Goal: Task Accomplishment & Management: Use online tool/utility

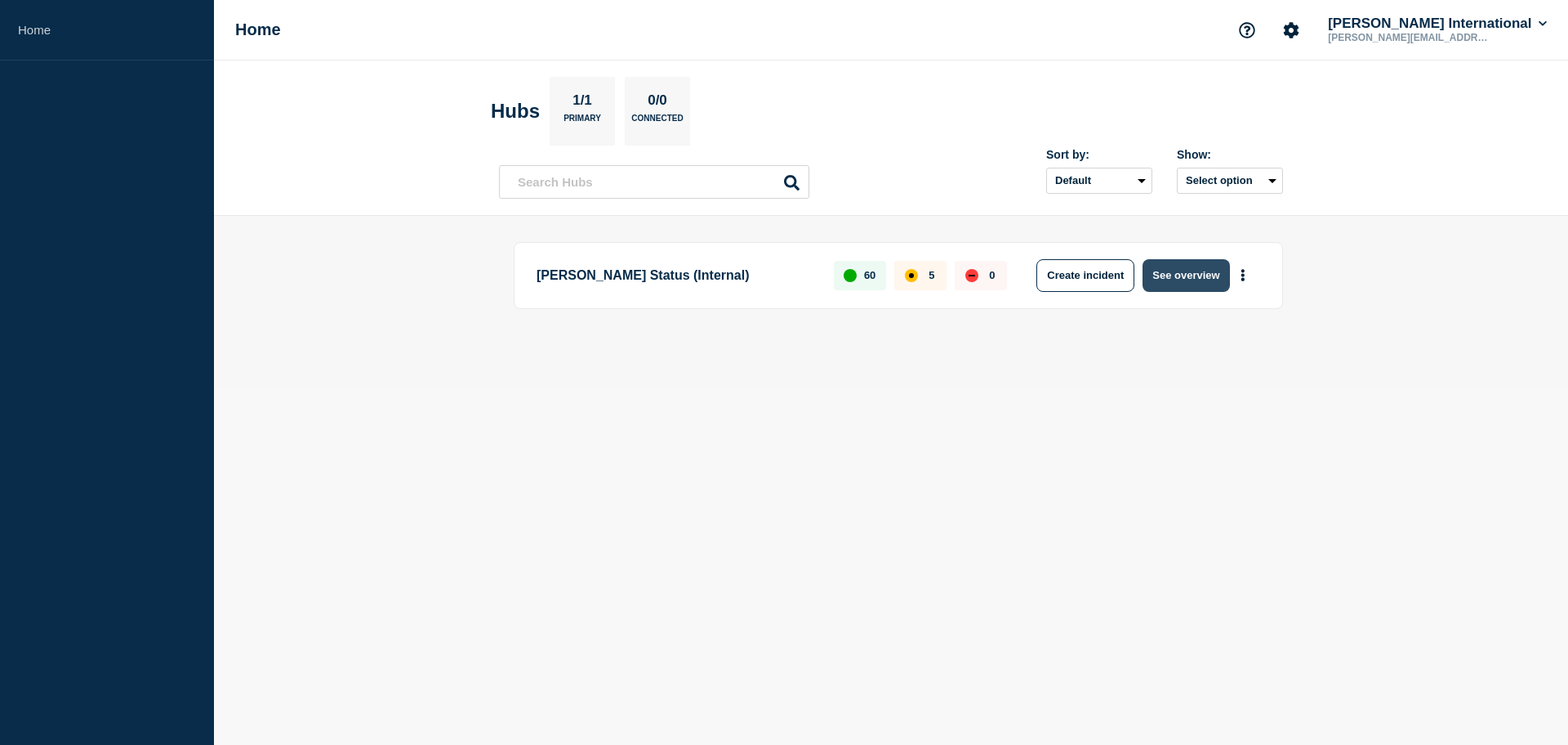
click at [1196, 277] on button "See overview" at bounding box center [1186, 276] width 87 height 33
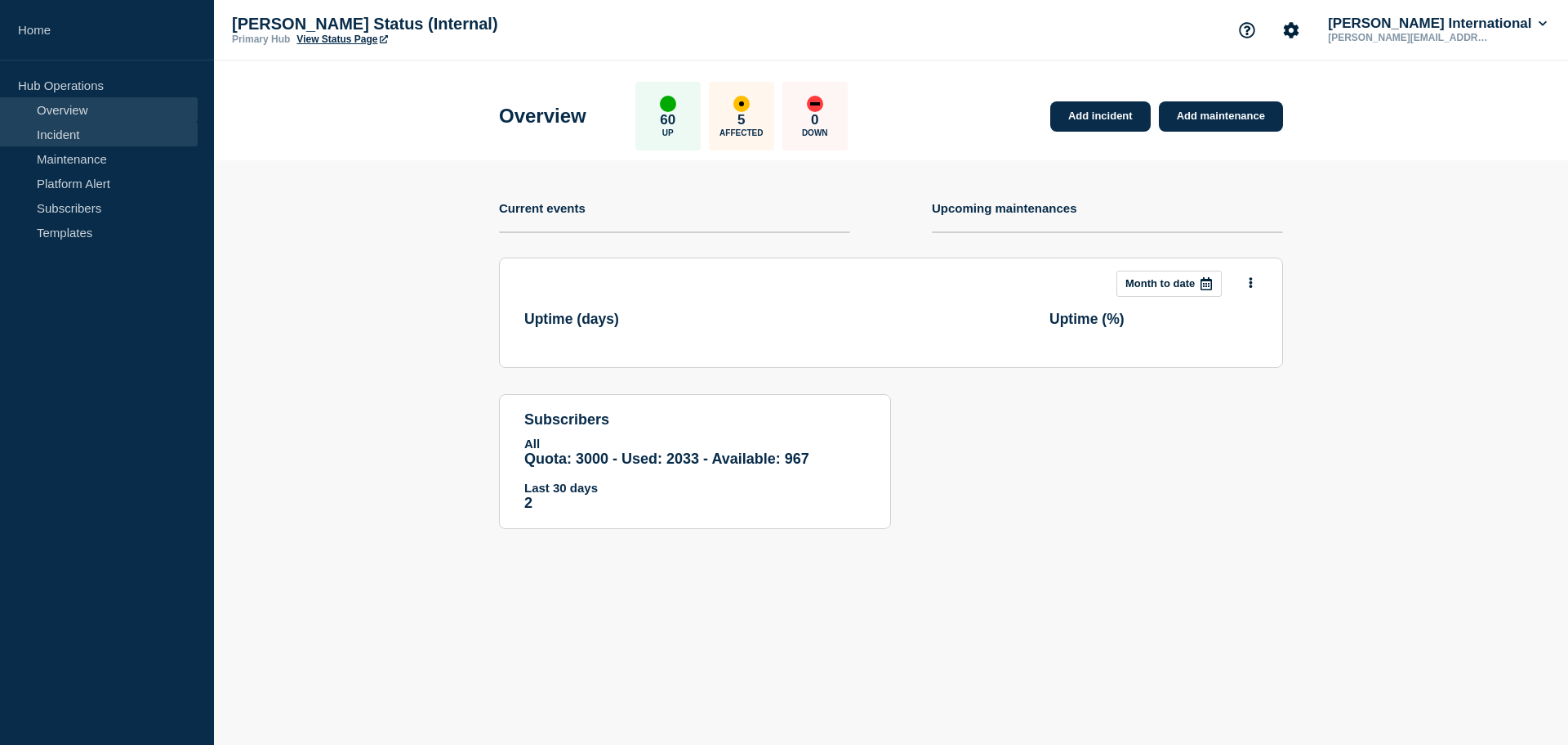
click at [57, 145] on link "Incident" at bounding box center [99, 134] width 198 height 25
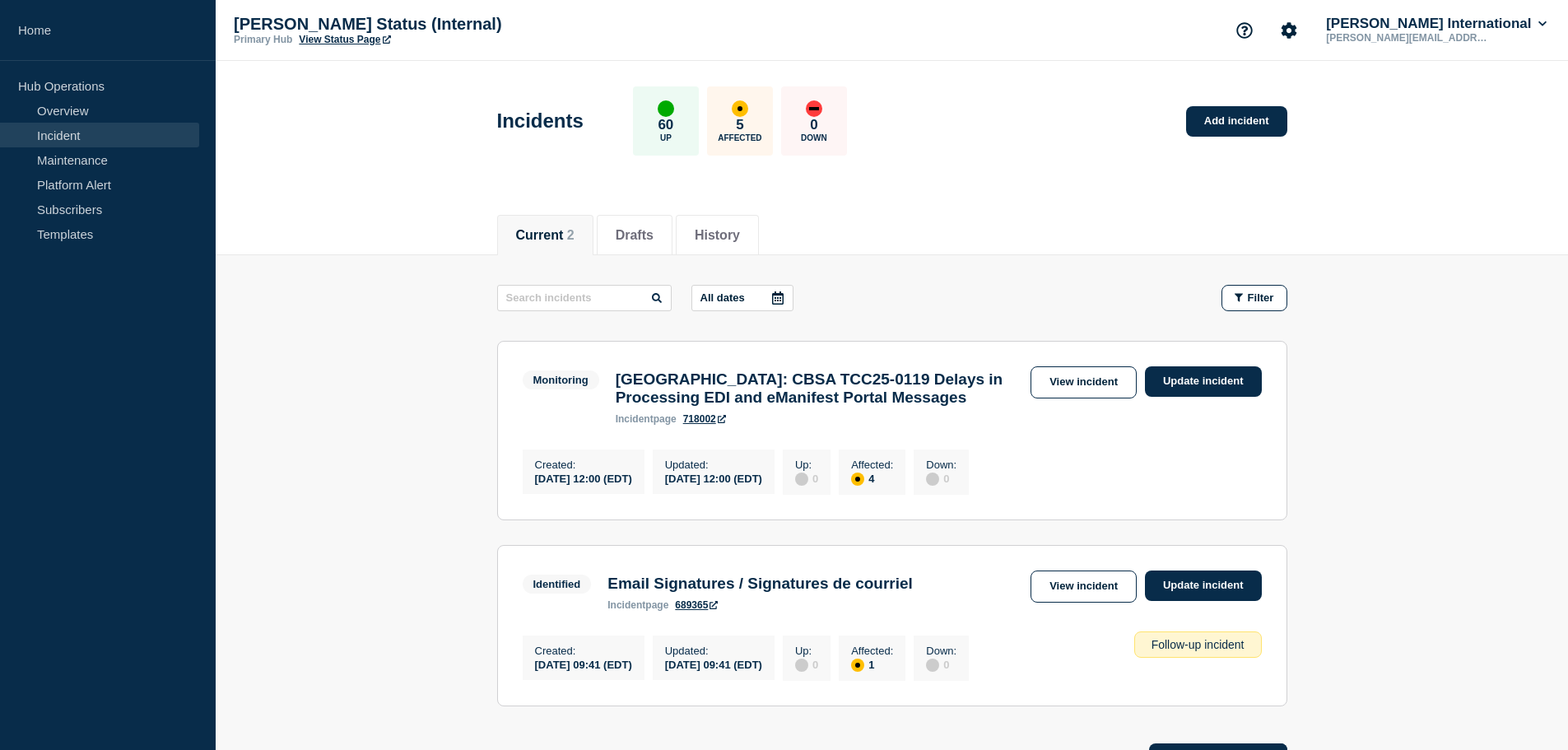
scroll to position [82, 0]
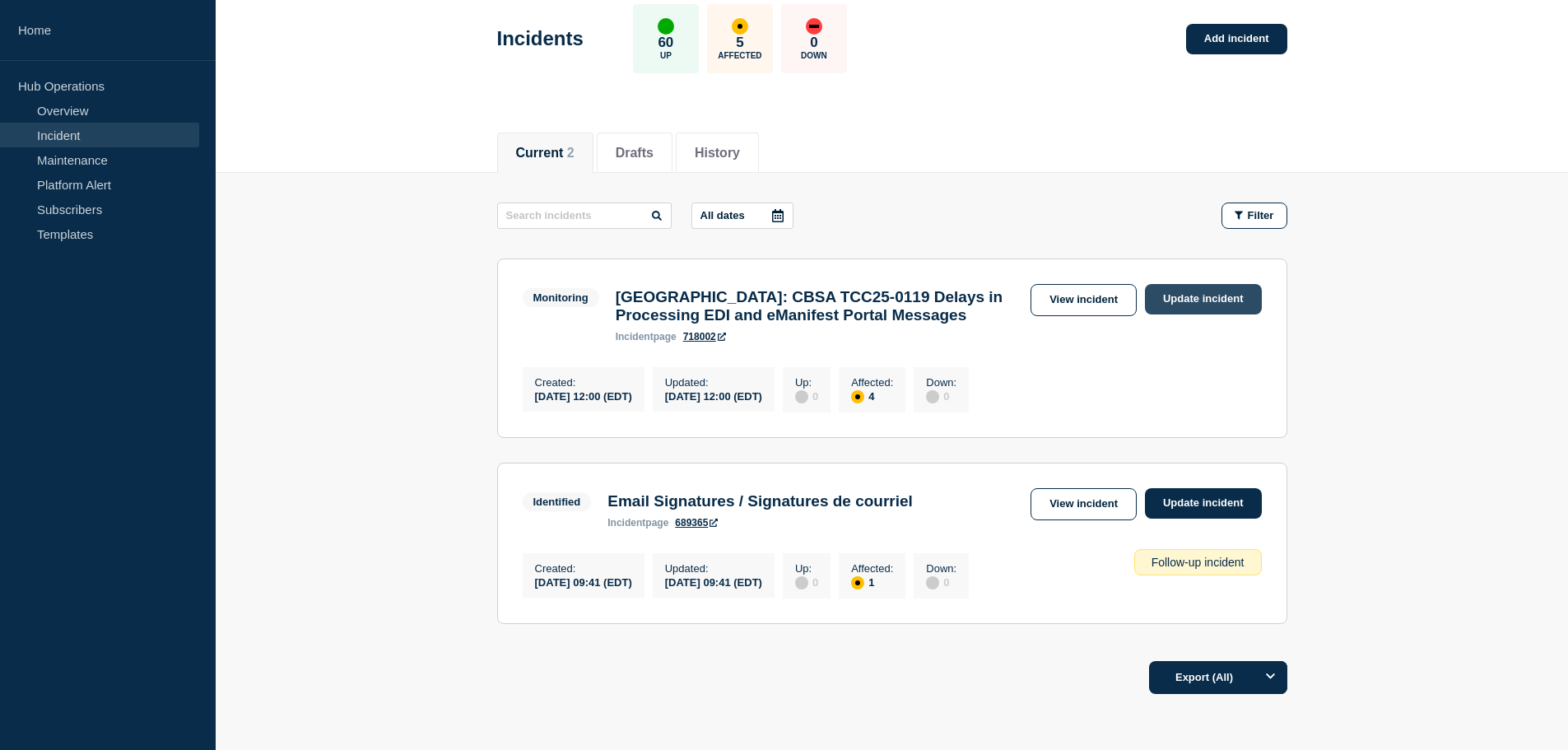
click at [1215, 302] on link "Update incident" at bounding box center [1203, 299] width 117 height 30
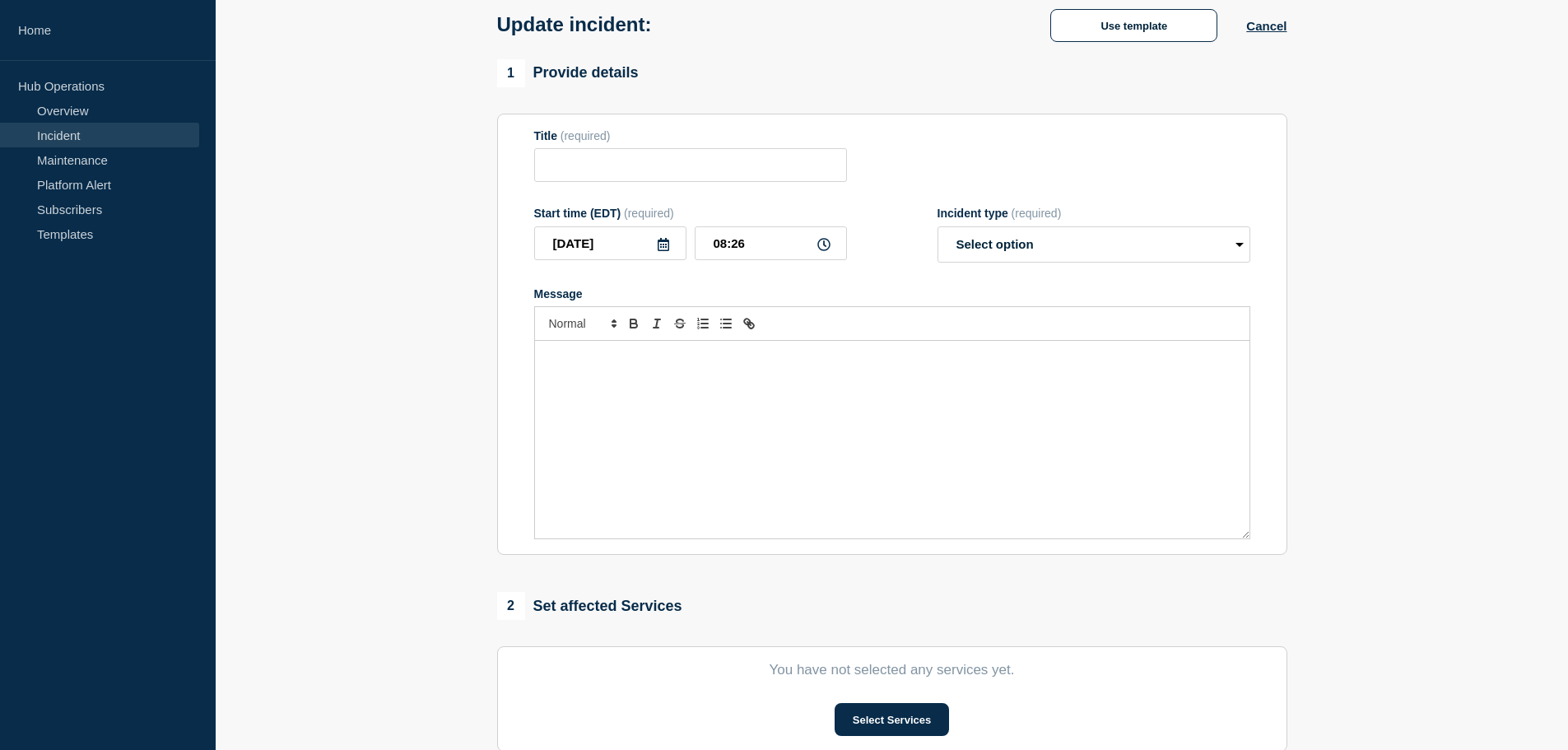
type input "[GEOGRAPHIC_DATA]: CBSA TCC25-0119 Delays in Processing EDI and eManifest Porta…"
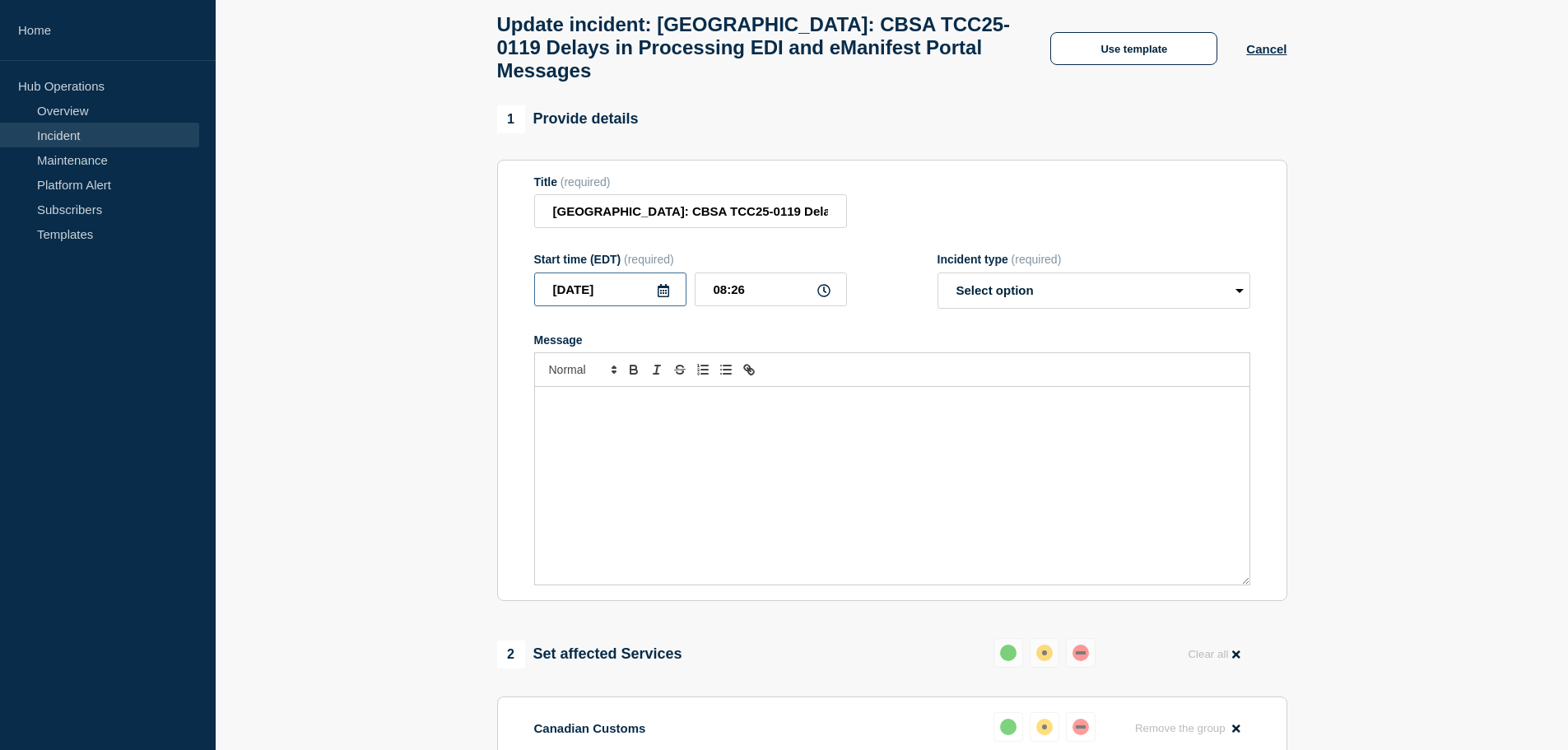
click at [644, 305] on input "[DATE]" at bounding box center [610, 289] width 152 height 34
click at [636, 454] on div "17" at bounding box center [638, 452] width 23 height 23
type input "[DATE]"
drag, startPoint x: 796, startPoint y: 298, endPoint x: 498, endPoint y: 267, distance: 299.6
click at [498, 267] on section "Title (required) [GEOGRAPHIC_DATA]: CBSA TCC25-0119 Delays in Processing EDI an…" at bounding box center [892, 380] width 790 height 442
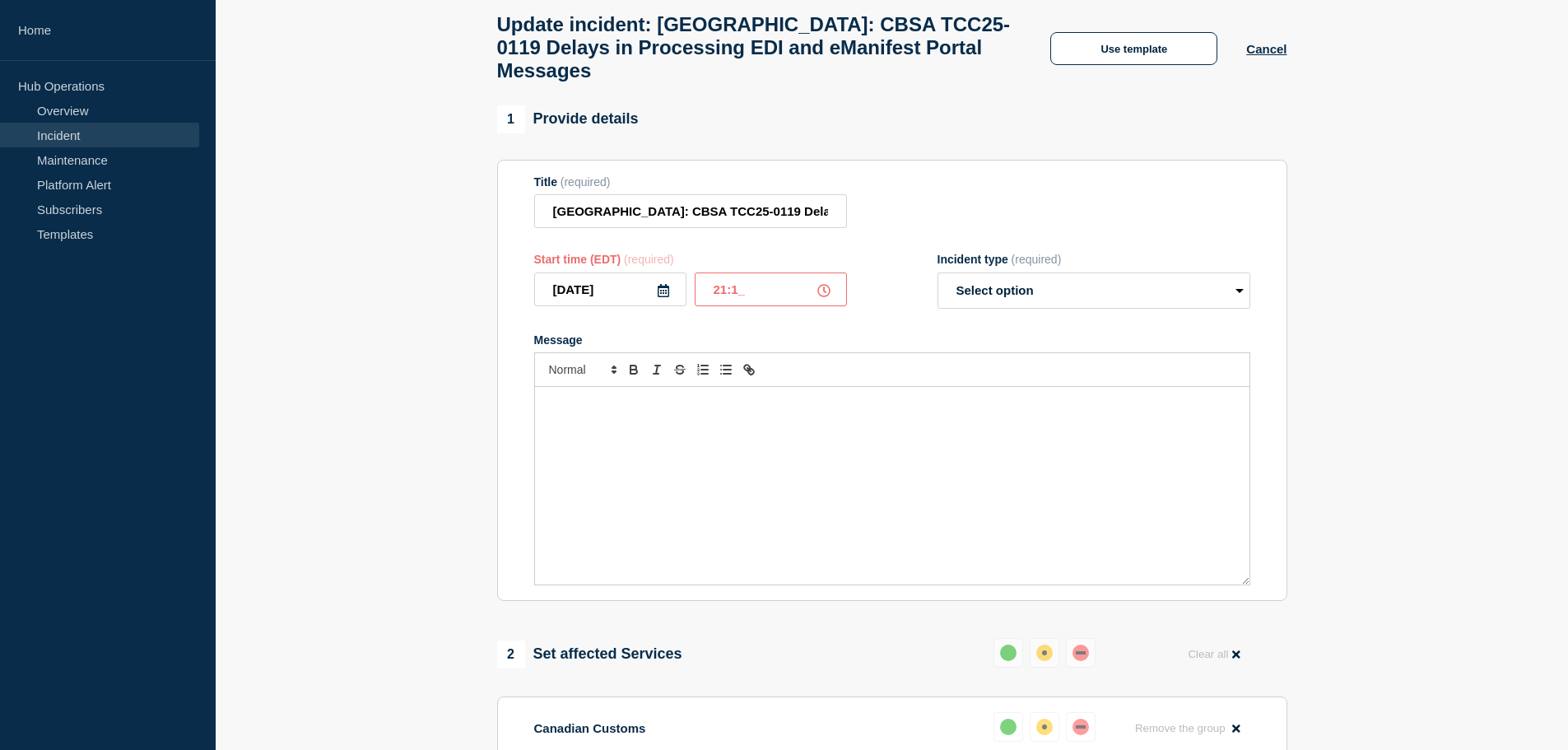
type input "21:14"
click at [1140, 301] on select "Select option Investigating Identified Monitoring Resolved" at bounding box center [1094, 290] width 313 height 36
select select "resolved"
click at [938, 284] on select "Select option Investigating Identified Monitoring Resolved" at bounding box center [1094, 290] width 313 height 36
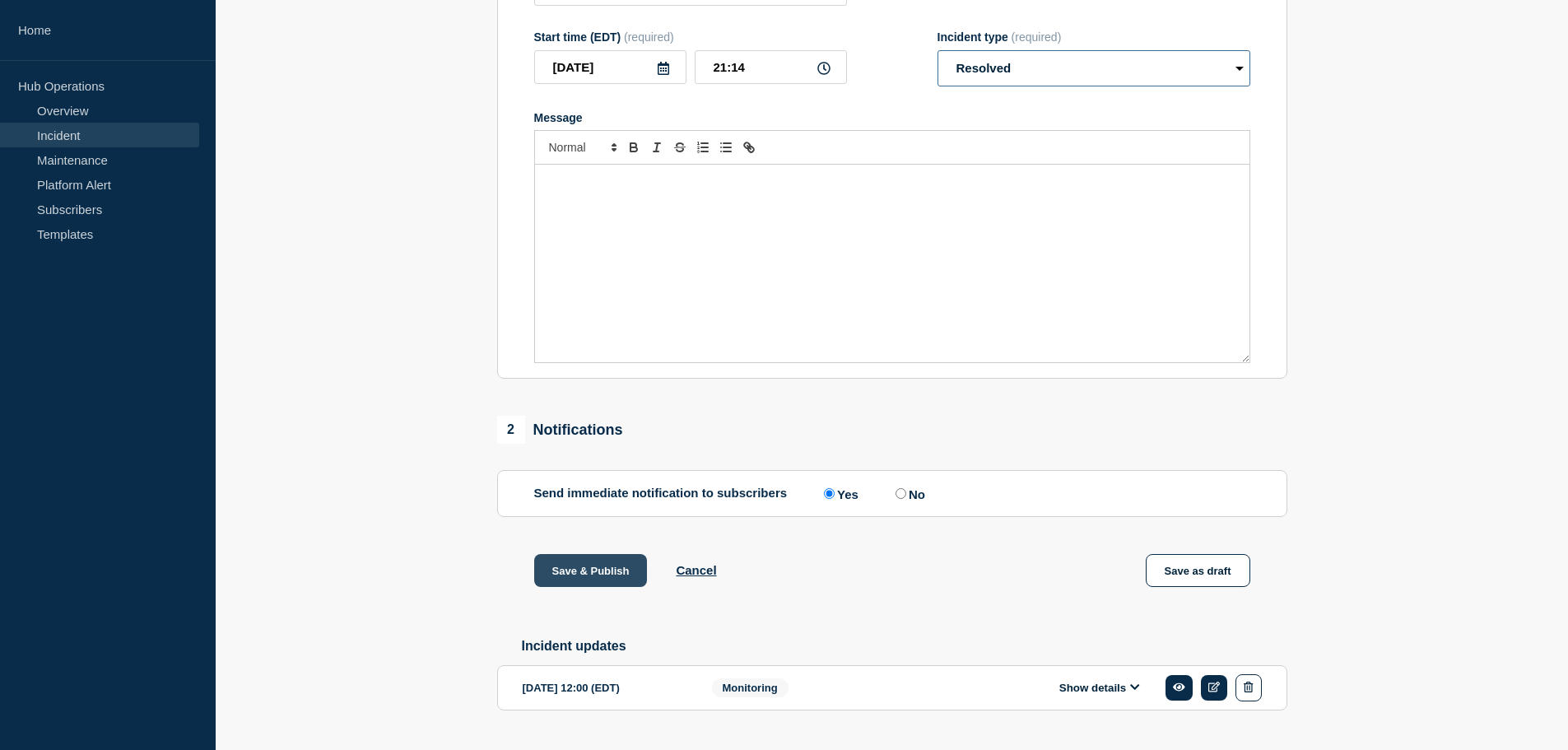
scroll to position [276, 0]
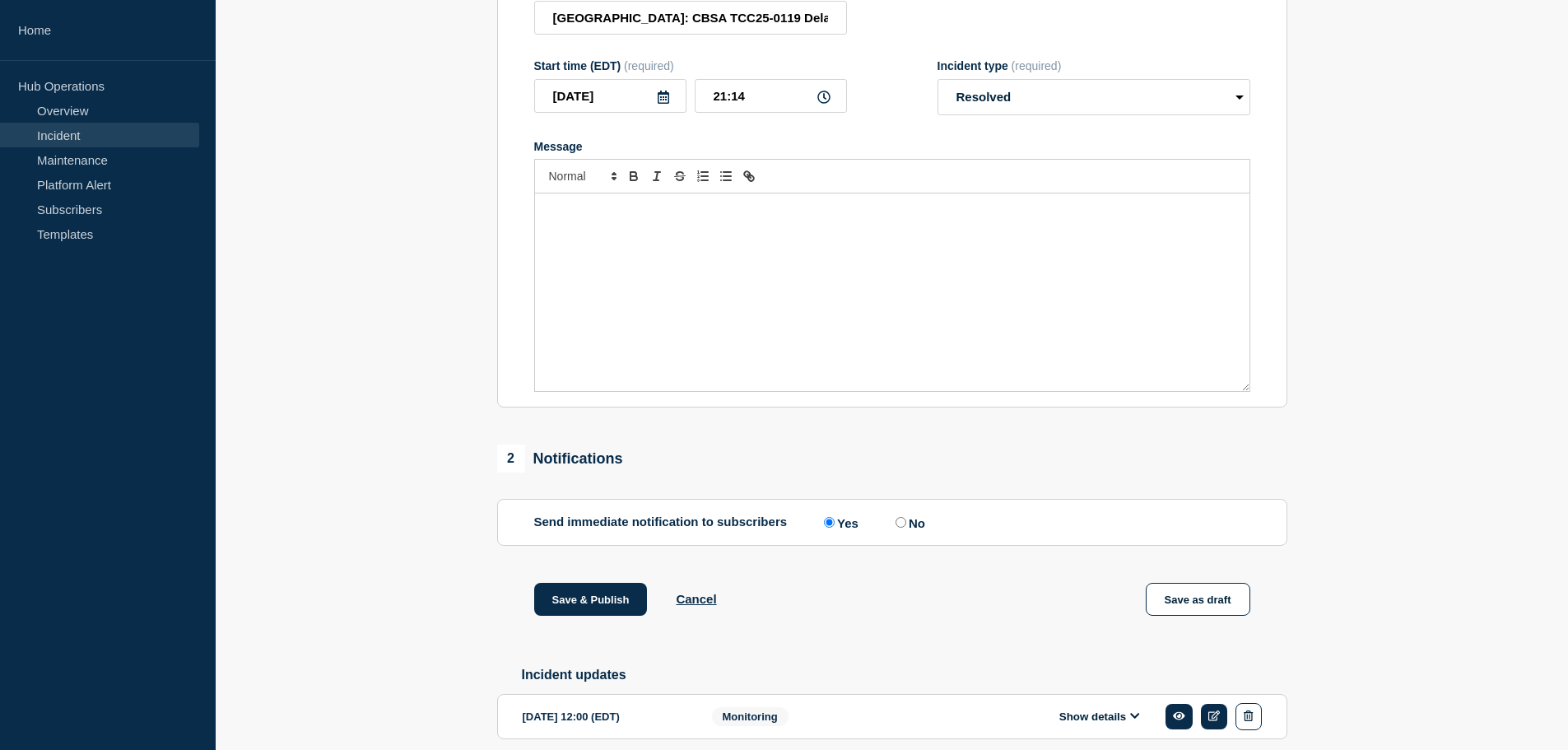
click at [798, 314] on div "Message" at bounding box center [892, 292] width 714 height 197
click at [715, 217] on span "The problem reported below has now been resolved." at bounding box center [672, 209] width 250 height 12
click at [584, 608] on button "Save & Publish" at bounding box center [591, 599] width 114 height 33
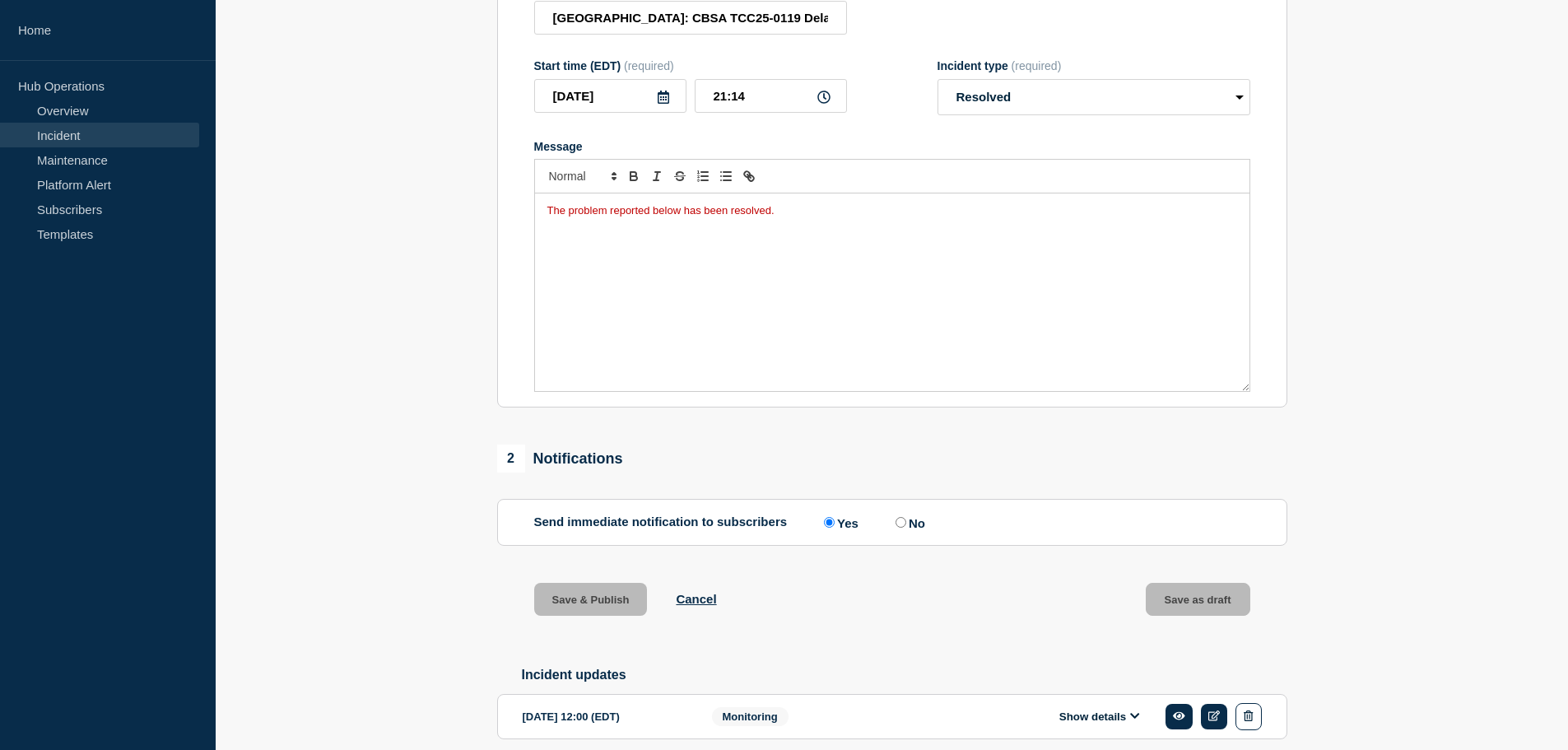
scroll to position [0, 0]
